Goal: Task Accomplishment & Management: Use online tool/utility

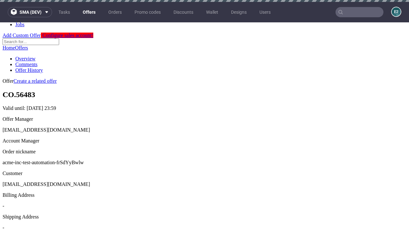
scroll to position [2, 0]
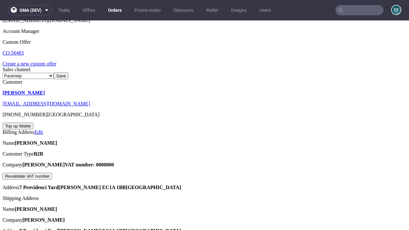
scroll to position [170, 0]
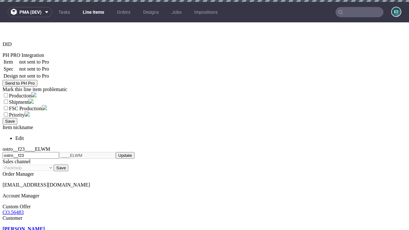
select select "accepted"
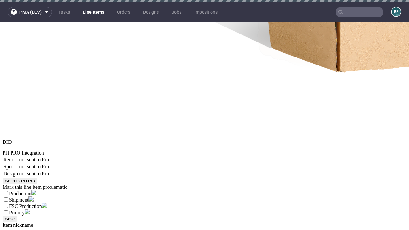
select select "received"
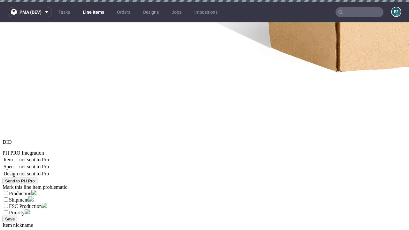
select select "accepted_dtp_issue_reprint"
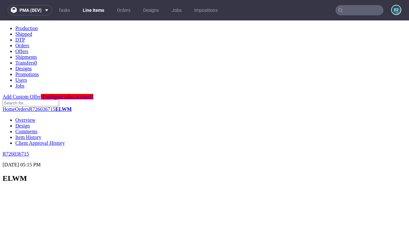
scroll to position [902, 0]
